Goal: Task Accomplishment & Management: Manage account settings

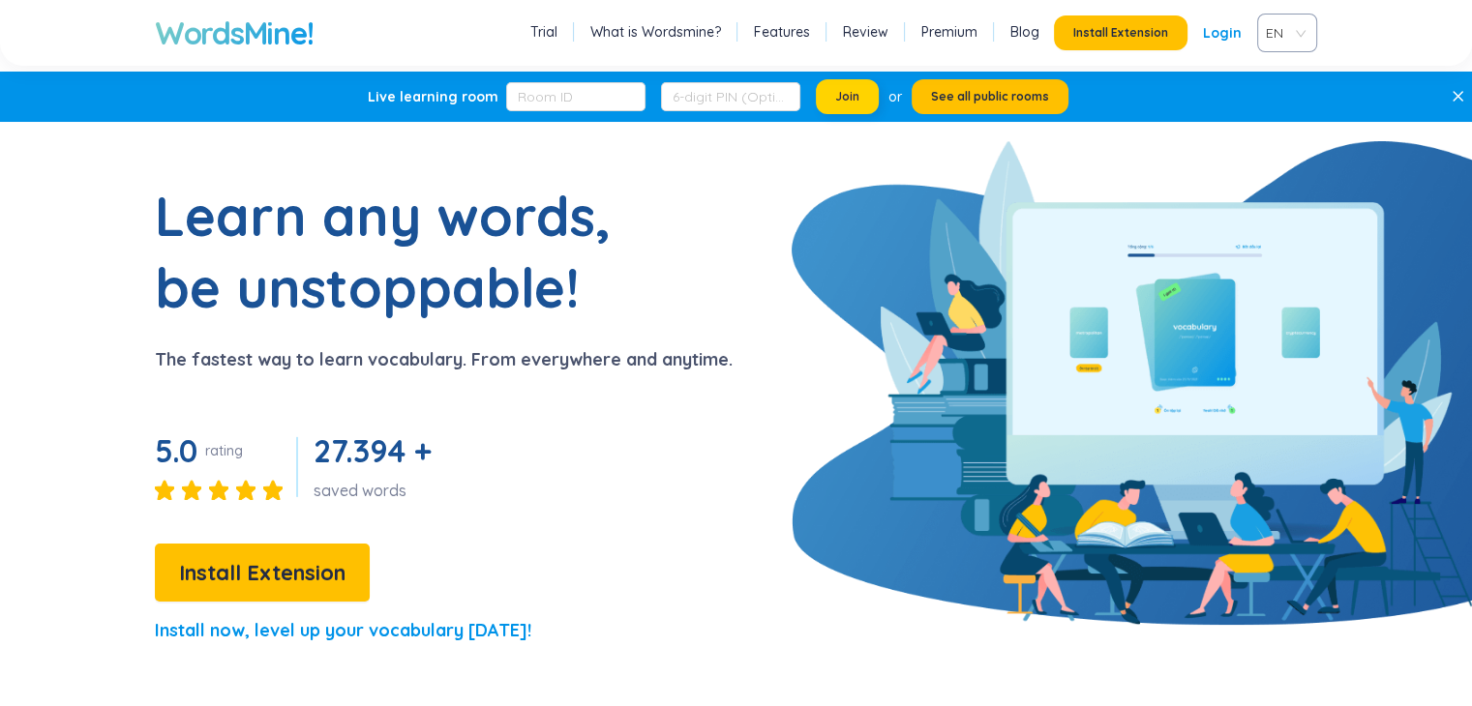
click at [840, 101] on span "Join" at bounding box center [847, 96] width 24 height 15
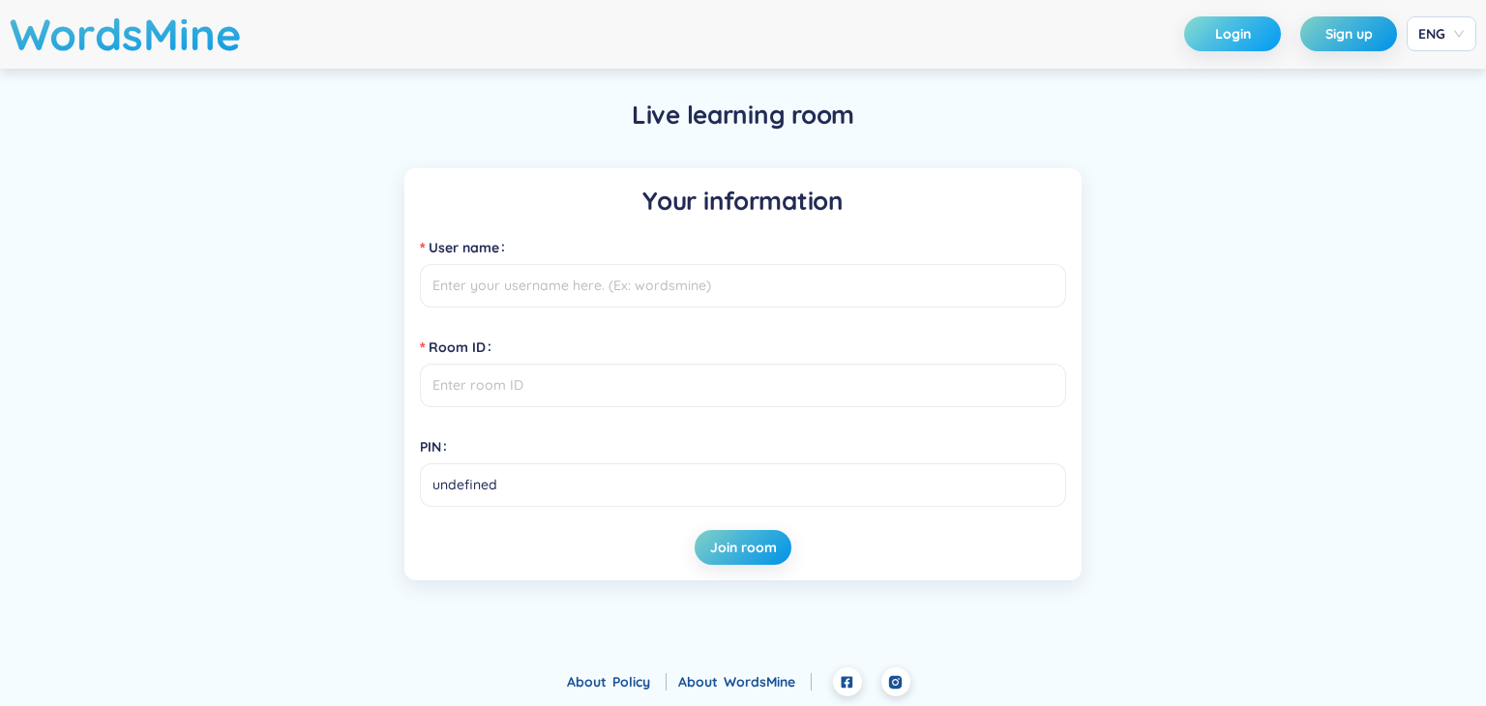
click at [1235, 26] on span "Login" at bounding box center [1233, 33] width 36 height 19
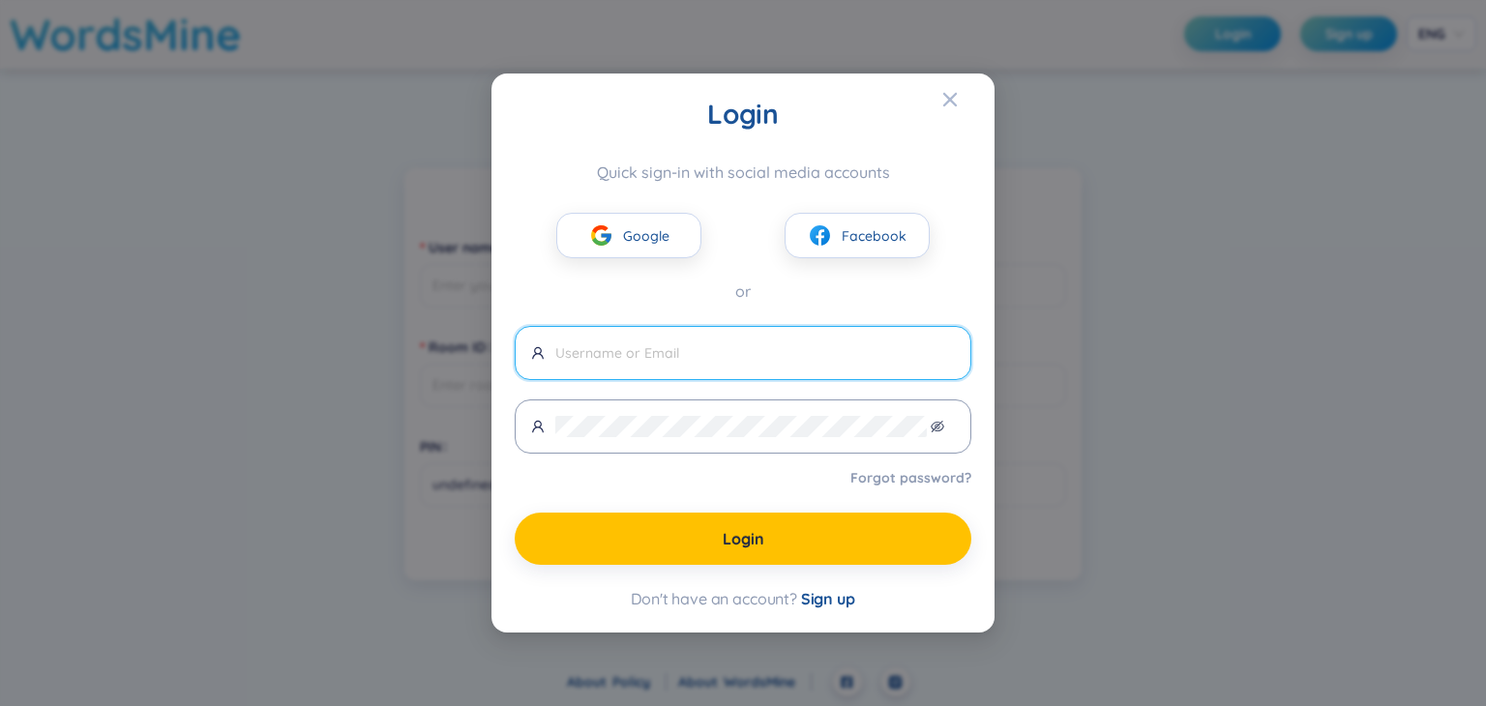
click at [696, 349] on input "text" at bounding box center [755, 353] width 400 height 21
click at [276, 163] on div "Login Quick sign-in with social media accounts Google Facebook or Forgot passwo…" at bounding box center [743, 353] width 1486 height 706
